Goal: Communication & Community: Answer question/provide support

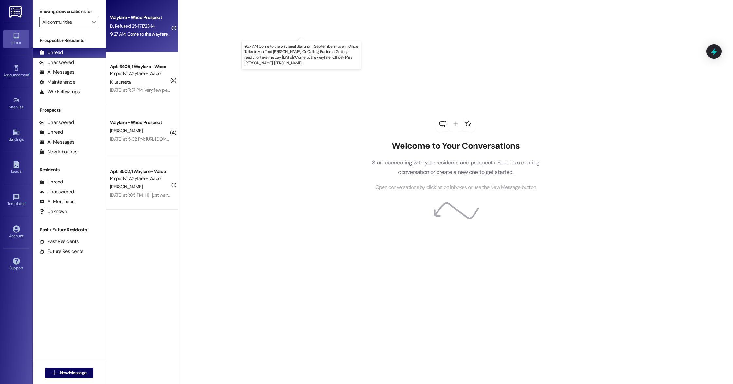
click at [145, 34] on div "9:27 AM: Come to the wayfarer! Starting in September move In Office Talks to yo…" at bounding box center [334, 34] width 449 height 6
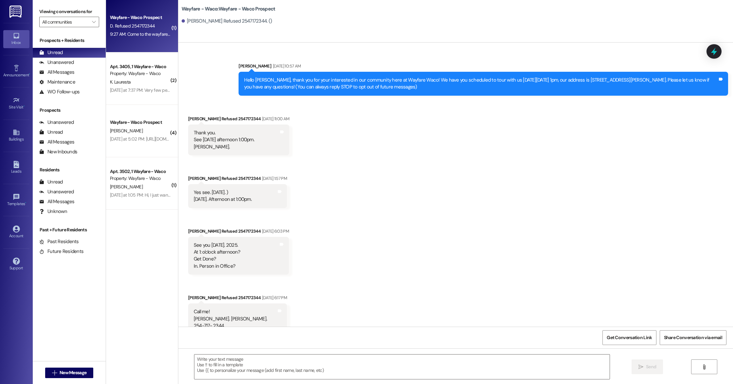
scroll to position [136, 0]
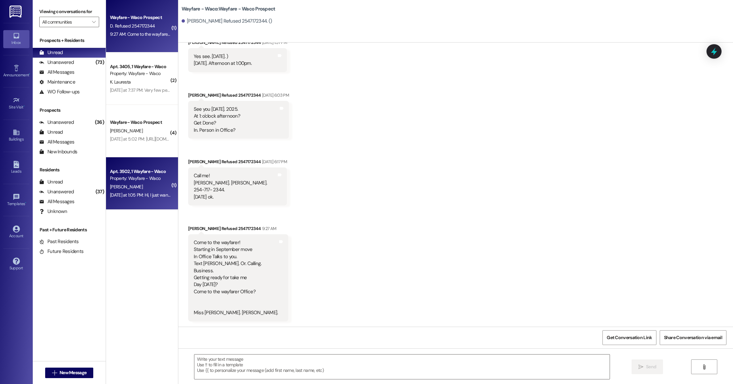
click at [133, 193] on div "[DATE] at 1:05 PM: Hi, I just wanted to follow up to make sure the office recei…" at bounding box center [598, 195] width 977 height 6
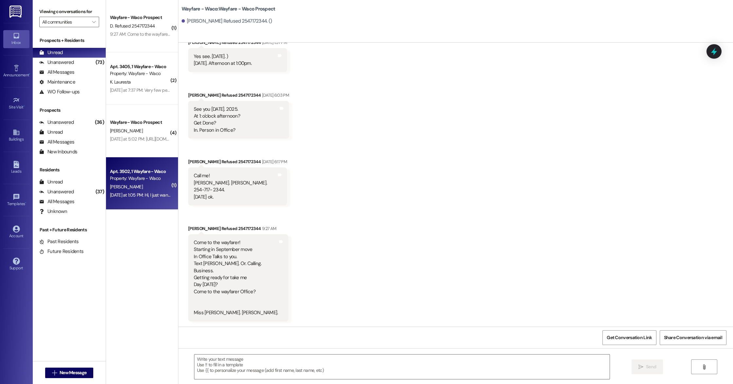
scroll to position [860, 0]
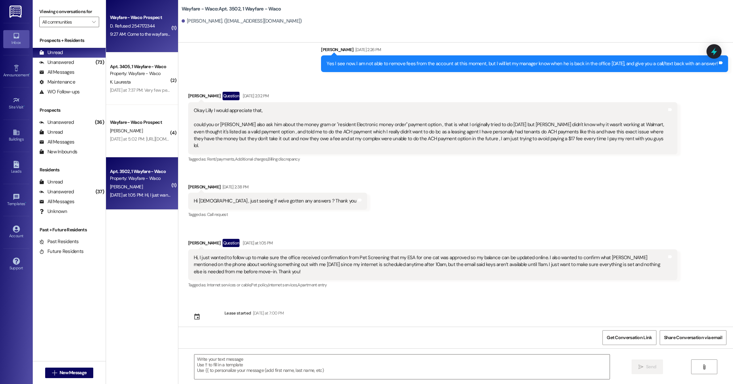
click at [145, 39] on div "Wayfare - Waco Prospect D. Refused 2547172344 9:27 AM: Come to the wayfarer! St…" at bounding box center [142, 26] width 72 height 52
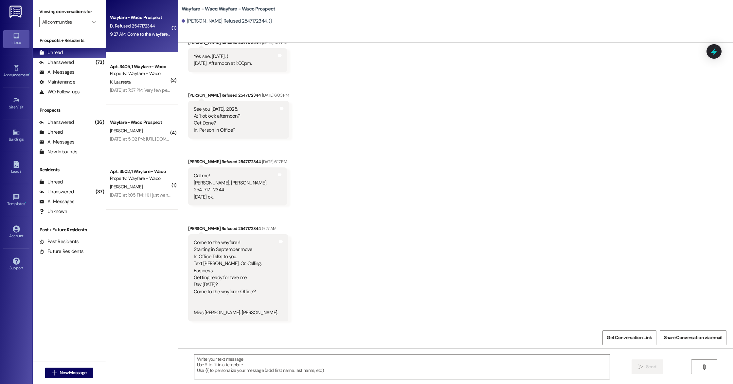
scroll to position [136, 0]
click at [14, 165] on icon at bounding box center [16, 164] width 6 height 7
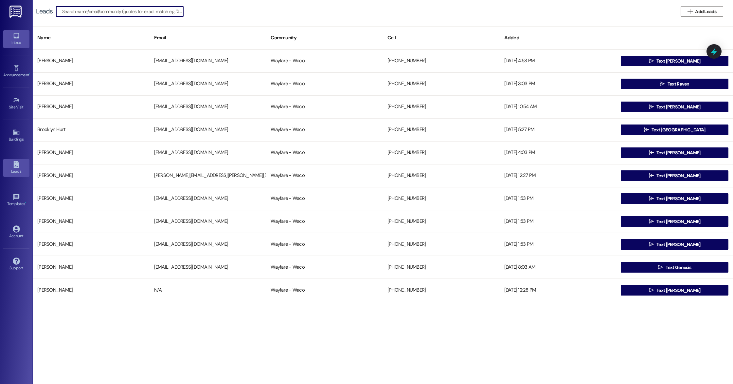
click at [17, 40] on div "Inbox" at bounding box center [16, 42] width 33 height 7
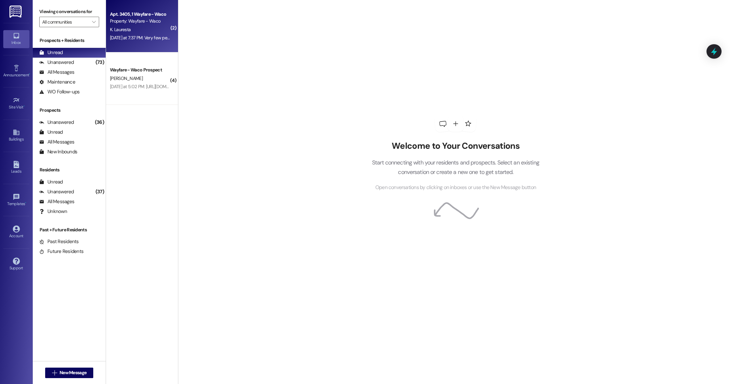
click at [152, 39] on div "[DATE] at 7:37 PM: Very few people are not cleaning after their dogs [DATE] at …" at bounding box center [173, 38] width 127 height 6
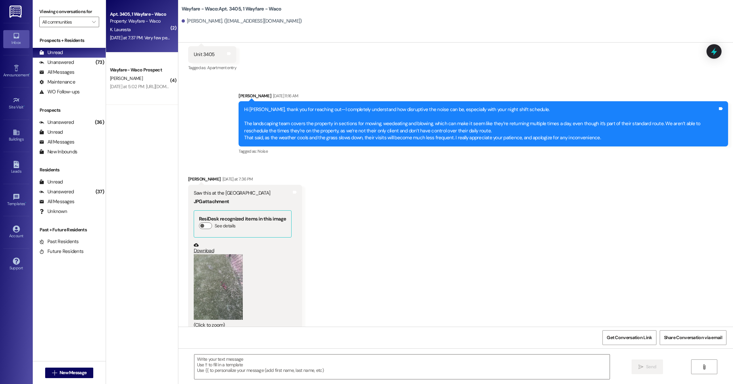
scroll to position [1130, 0]
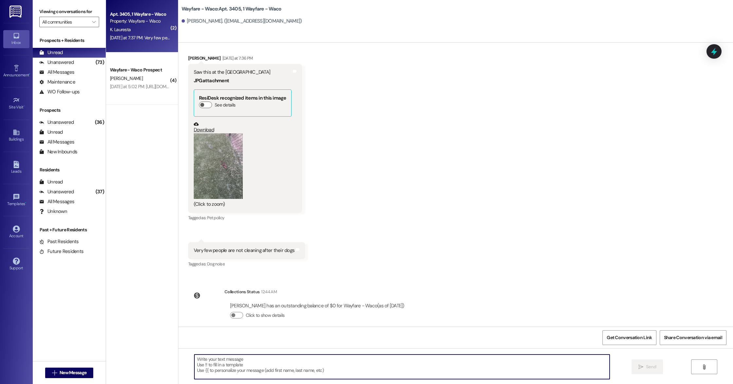
click at [358, 368] on textarea at bounding box center [401, 366] width 415 height 25
type textarea "o"
click at [224, 360] on textarea at bounding box center [401, 366] width 415 height 25
type textarea "T"
type textarea "O"
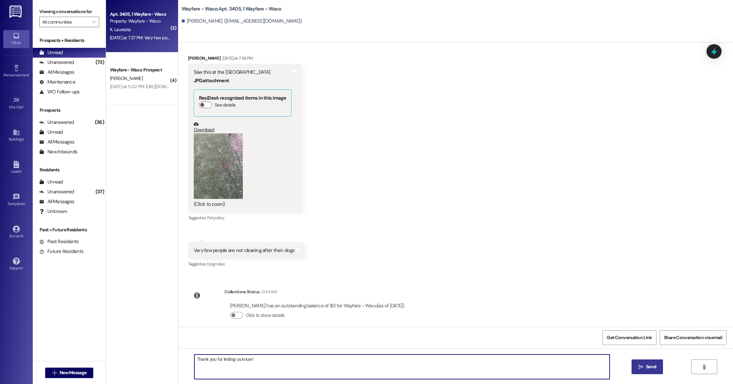
type textarea "Thank you for letting us know!"
click at [653, 370] on button " Send" at bounding box center [648, 366] width 32 height 15
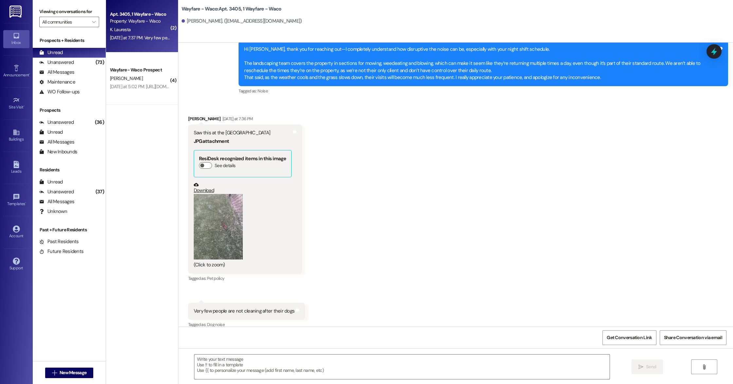
scroll to position [1175, 0]
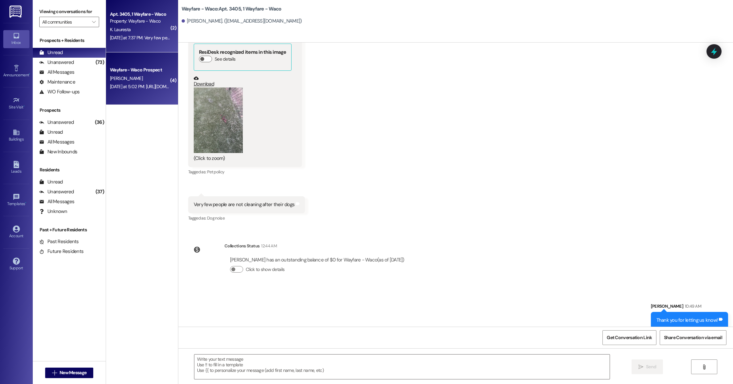
click at [146, 78] on div "[PERSON_NAME]" at bounding box center [140, 78] width 62 height 8
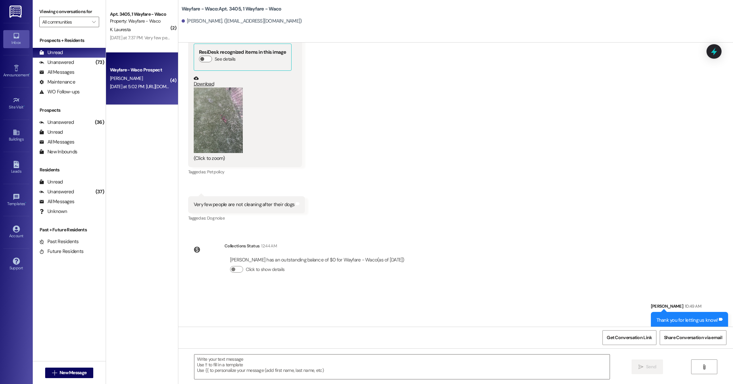
scroll to position [0, 0]
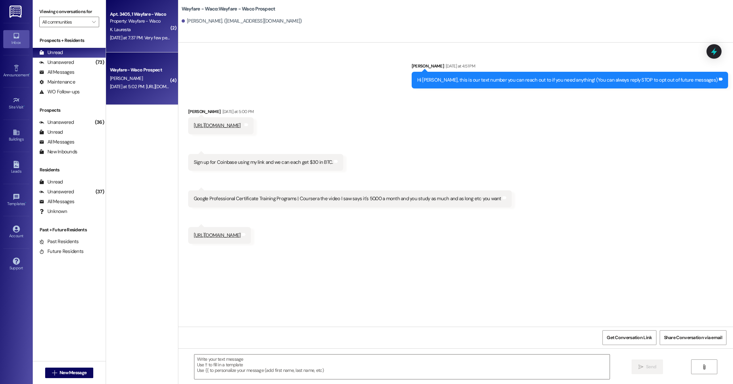
click at [133, 22] on div "Property: Wayfare - Waco" at bounding box center [140, 21] width 61 height 7
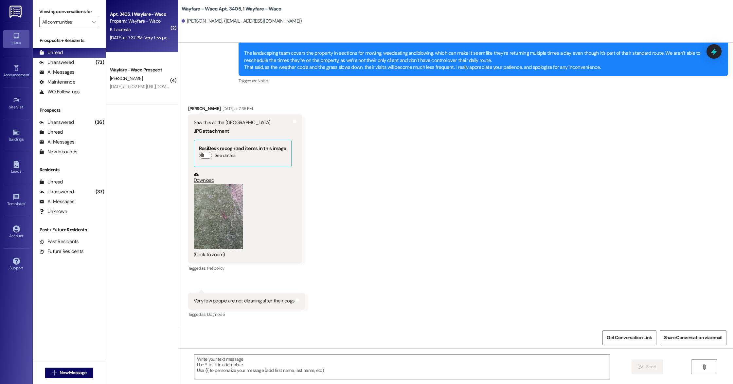
scroll to position [1069, 0]
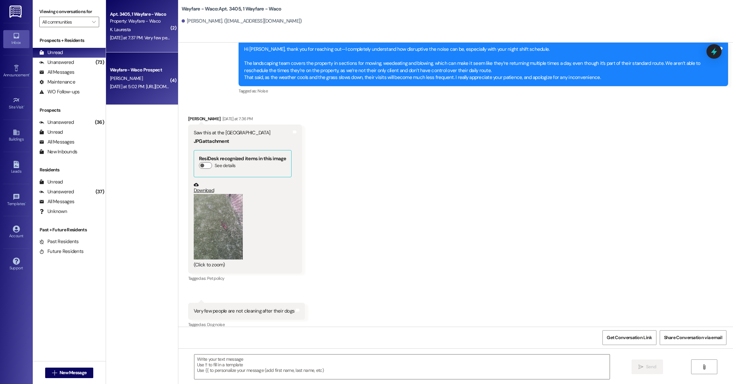
click at [140, 65] on div "Wayfare - Waco Prospect [PERSON_NAME] [DATE] at 5:02 PM: [URL][DOMAIN_NAME] [DA…" at bounding box center [142, 78] width 72 height 52
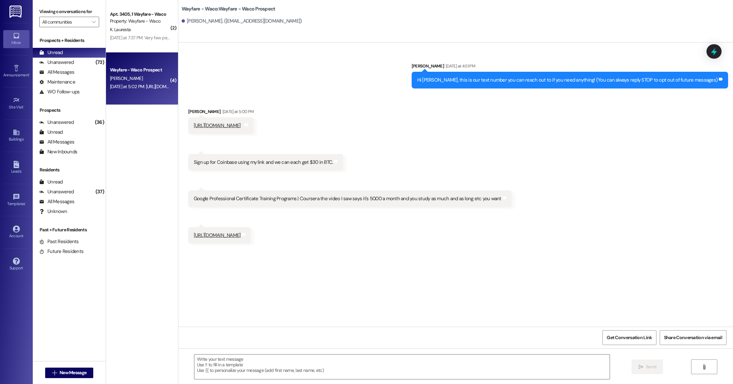
scroll to position [0, 0]
click at [16, 175] on link "Leads" at bounding box center [16, 168] width 26 height 18
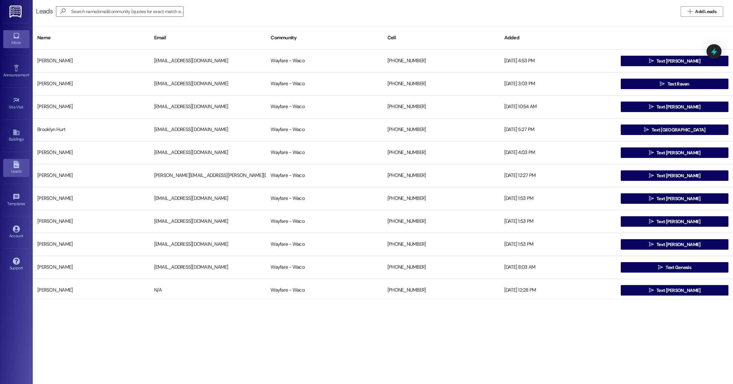
click at [22, 43] on div "Inbox" at bounding box center [16, 42] width 33 height 7
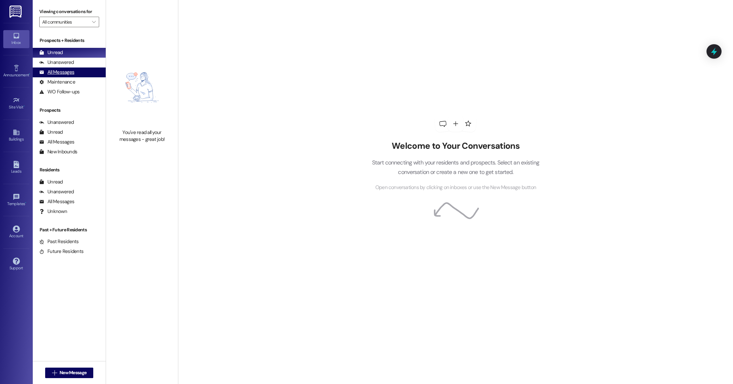
click at [75, 71] on div "All Messages (undefined)" at bounding box center [69, 72] width 73 height 10
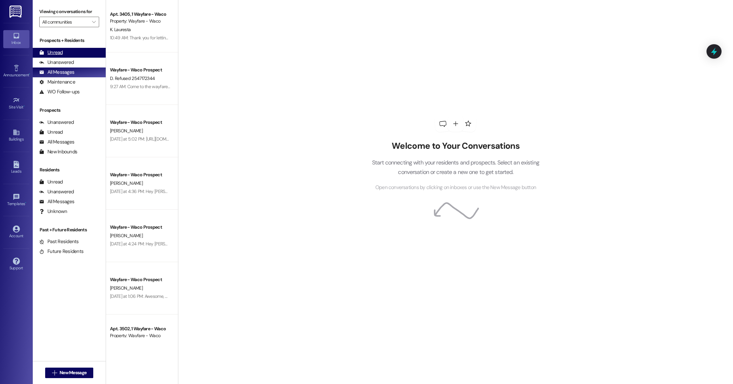
click at [59, 49] on div "Unread" at bounding box center [51, 52] width 24 height 7
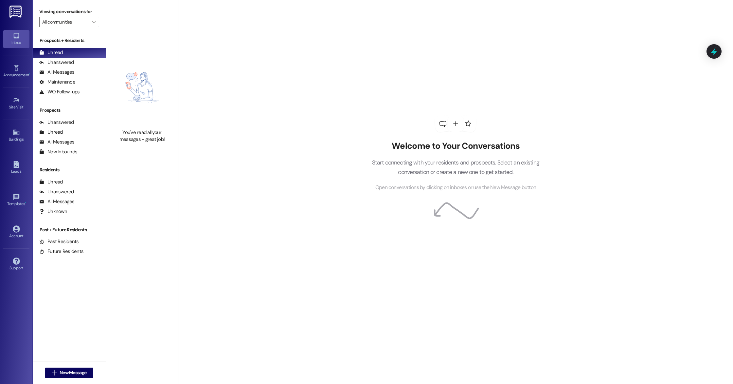
click at [18, 158] on div "Leads Go to Leads" at bounding box center [16, 168] width 26 height 32
click at [81, 372] on span "New Message" at bounding box center [73, 372] width 27 height 7
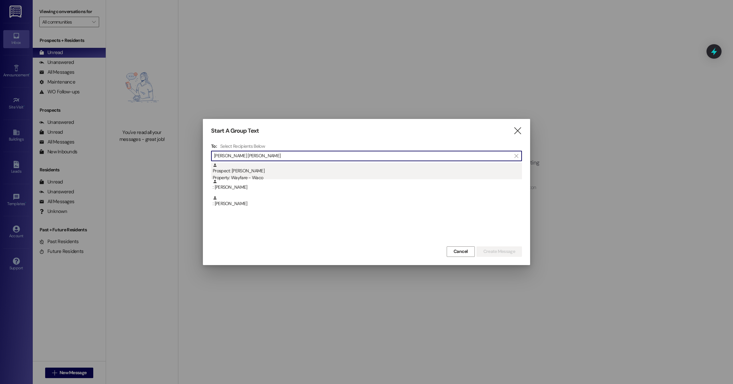
type input "mary jane"
click at [280, 174] on div "Property: Wayfare - Waco" at bounding box center [367, 177] width 309 height 7
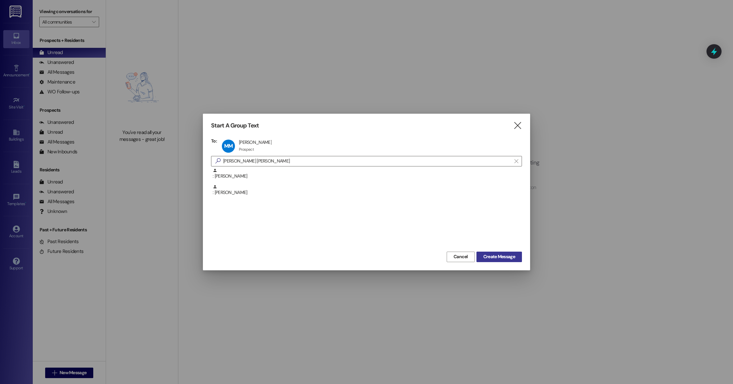
click at [506, 258] on span "Create Message" at bounding box center [500, 256] width 32 height 7
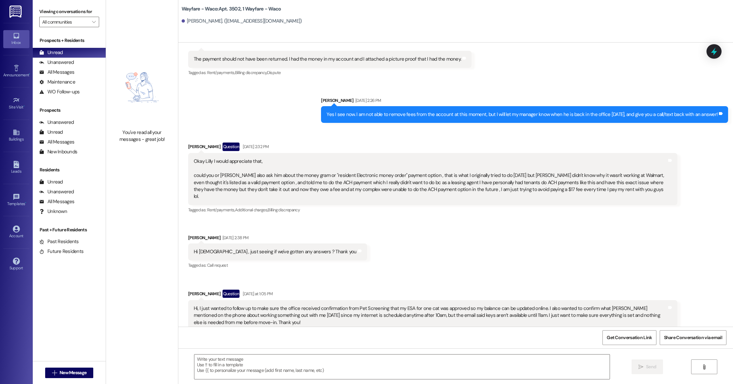
scroll to position [860, 0]
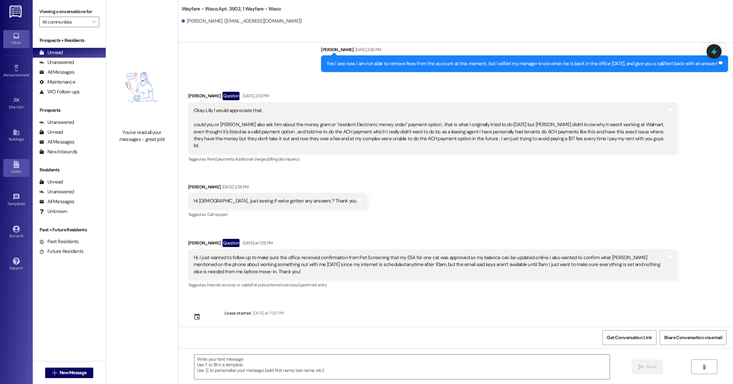
click at [14, 161] on icon at bounding box center [16, 164] width 6 height 7
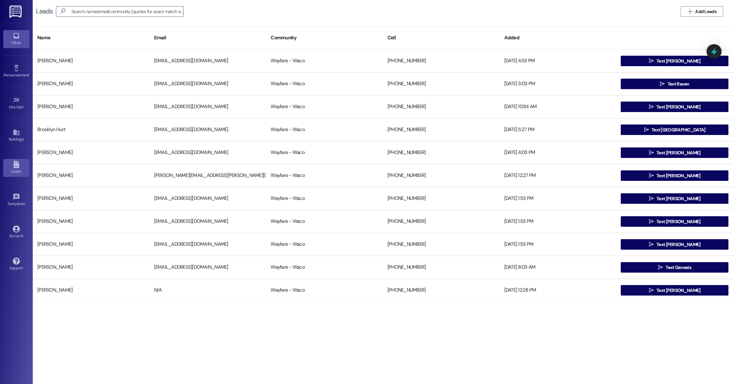
click at [11, 44] on div "Inbox" at bounding box center [16, 42] width 33 height 7
